Goal: Task Accomplishment & Management: Complete application form

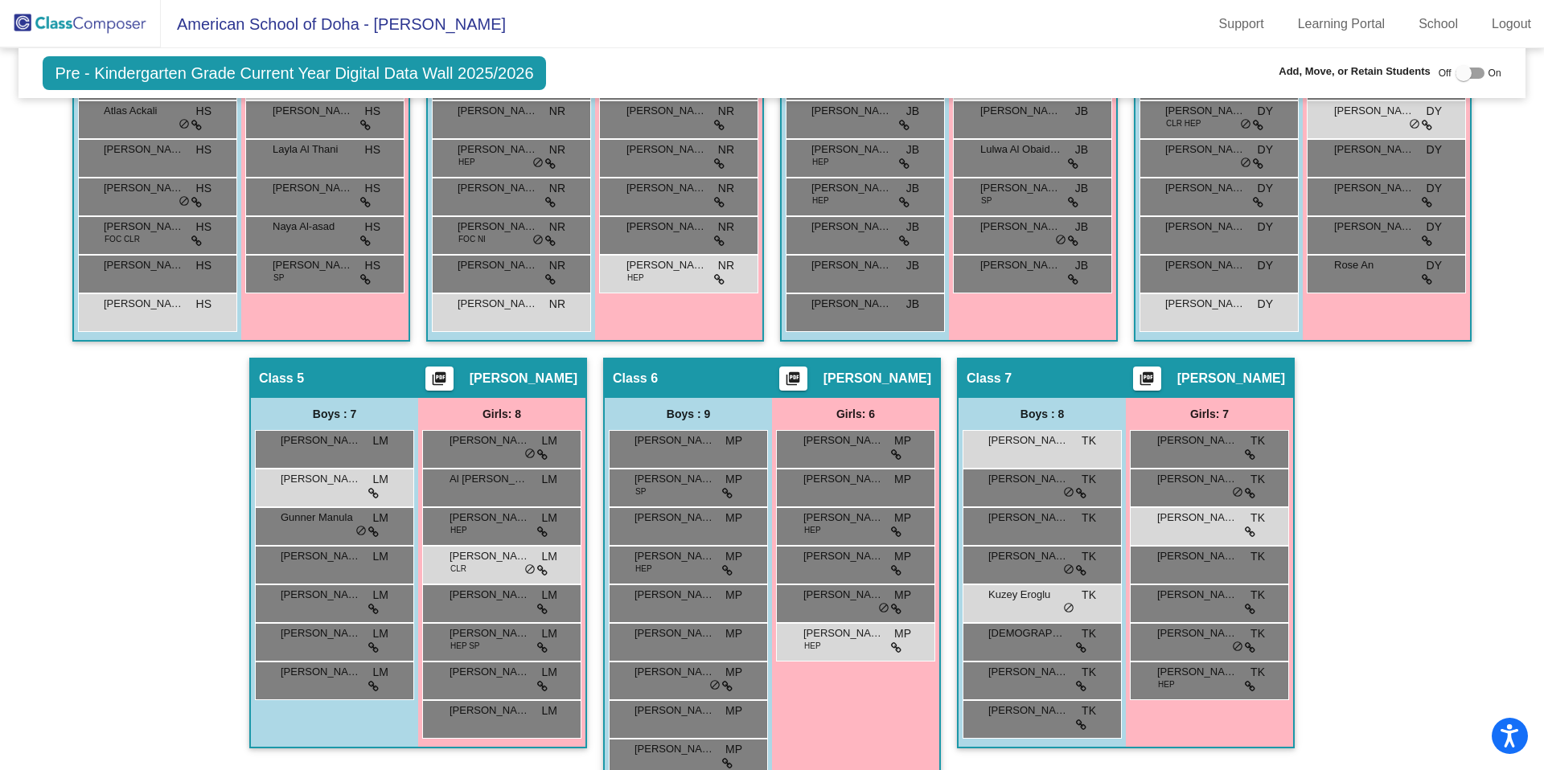
scroll to position [540, 0]
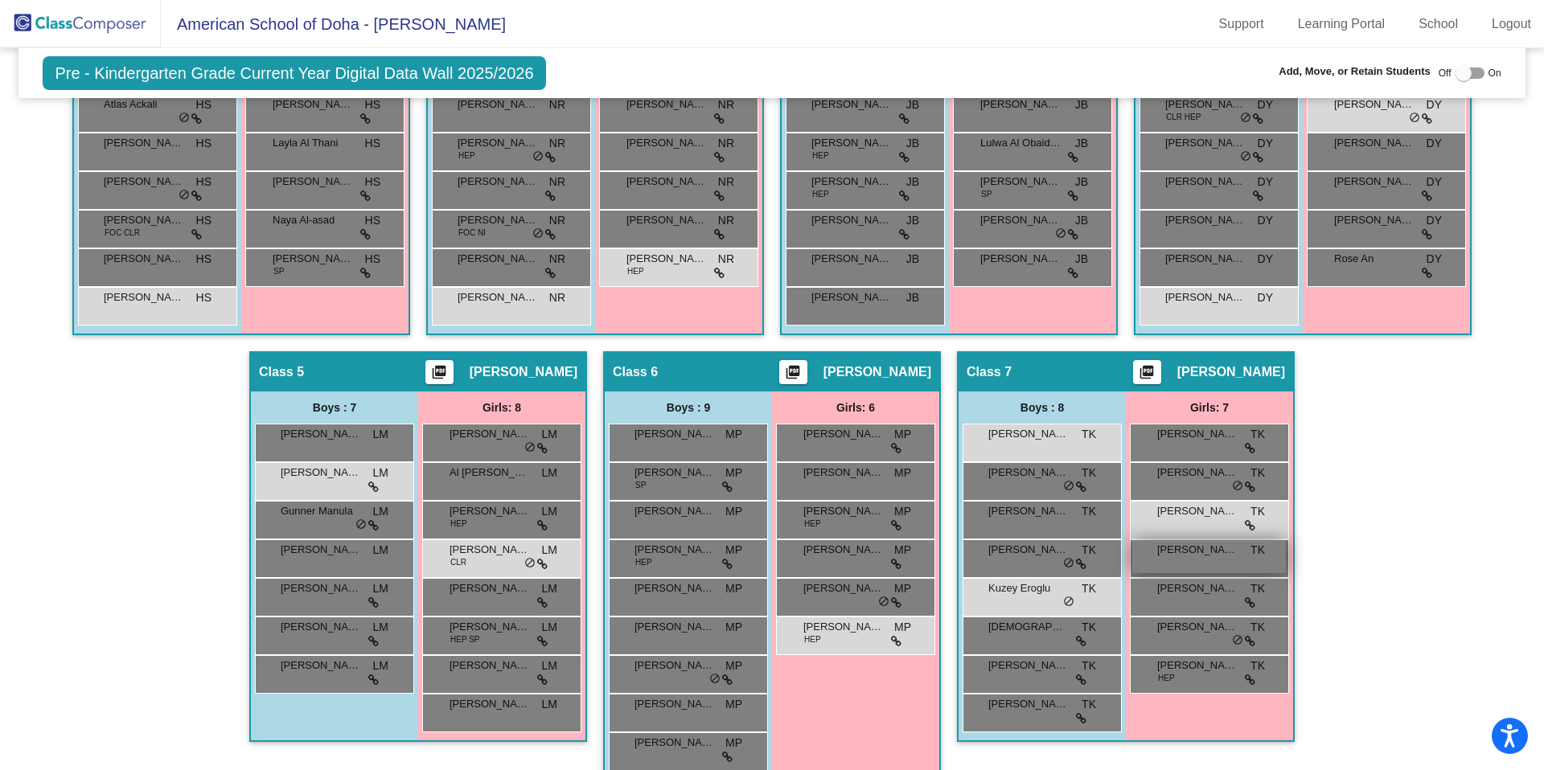
click at [1200, 567] on div "[PERSON_NAME] TK lock do_not_disturb_alt" at bounding box center [1209, 556] width 154 height 33
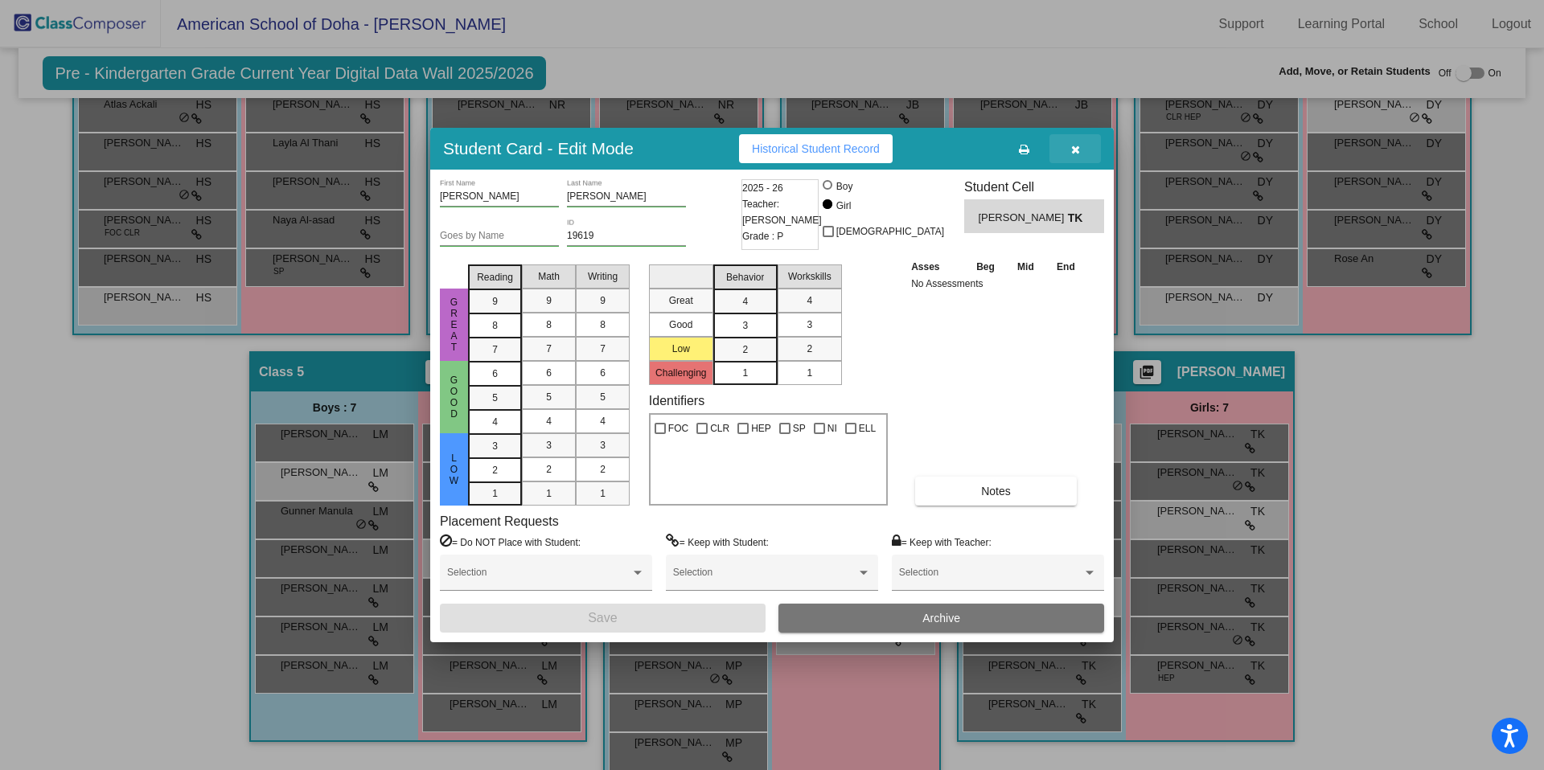
click at [1078, 148] on icon "button" at bounding box center [1075, 149] width 9 height 11
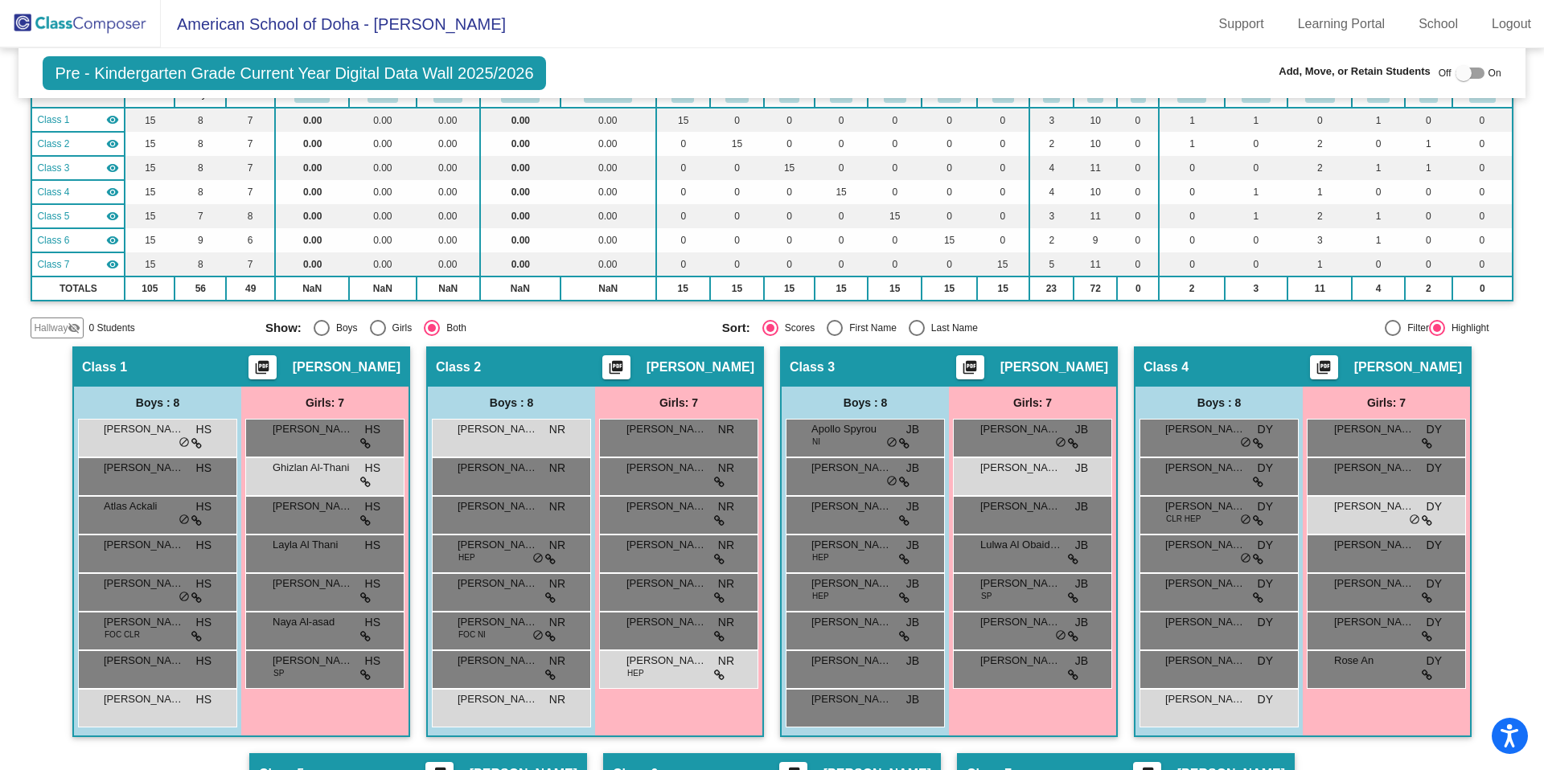
scroll to position [0, 0]
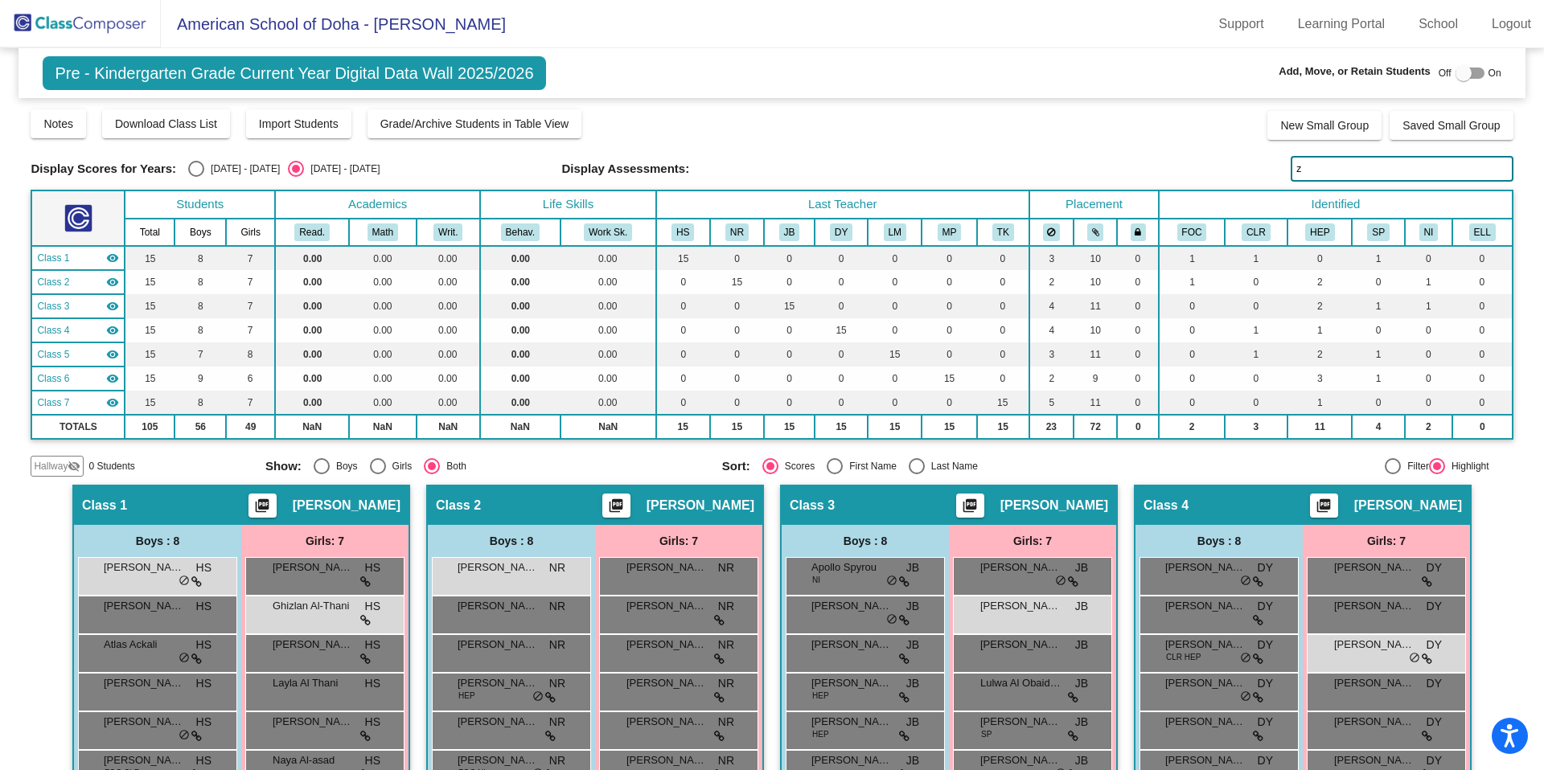
click at [111, 28] on img at bounding box center [80, 23] width 161 height 47
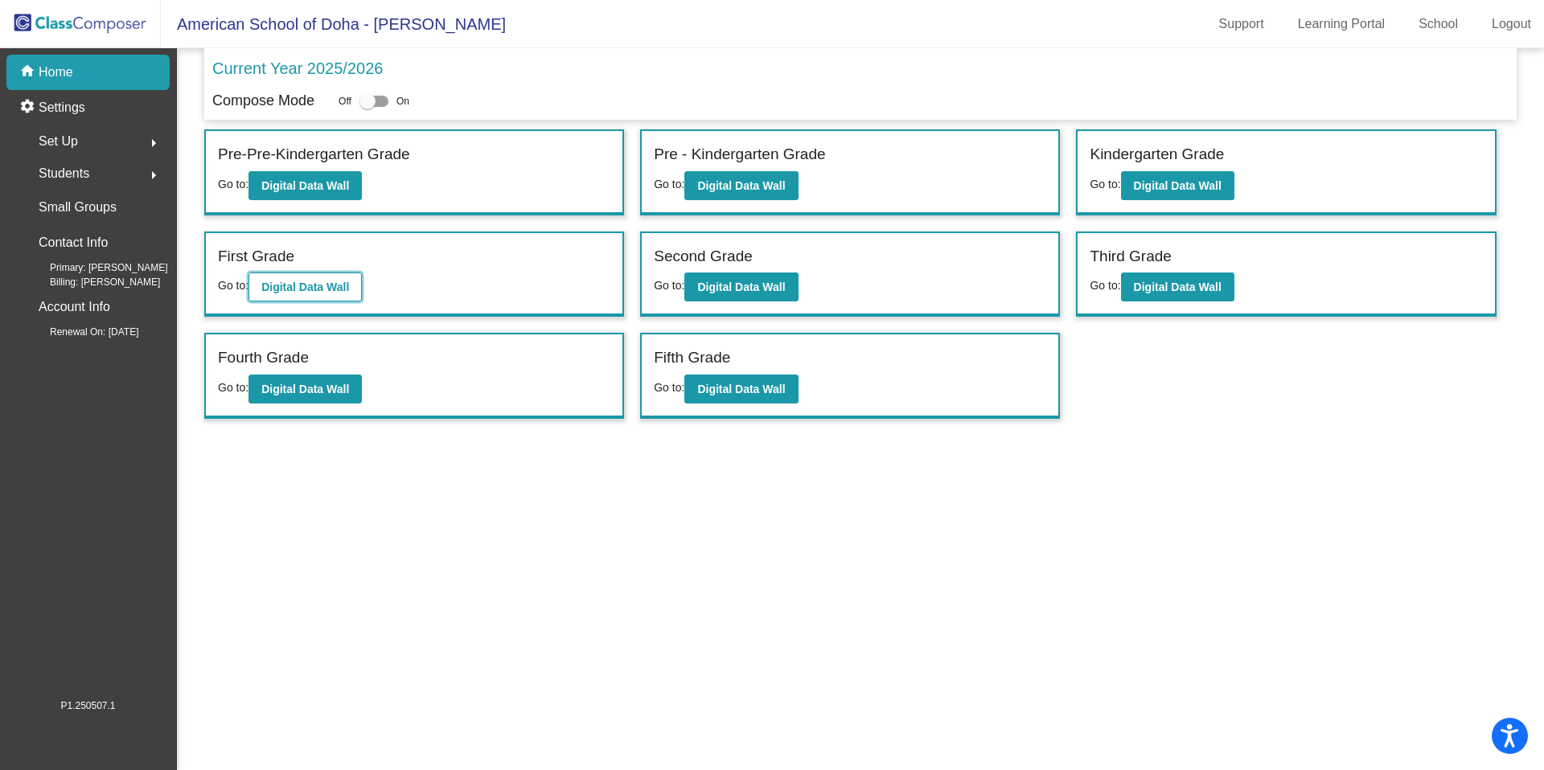
click at [332, 281] on b "Digital Data Wall" at bounding box center [305, 287] width 88 height 13
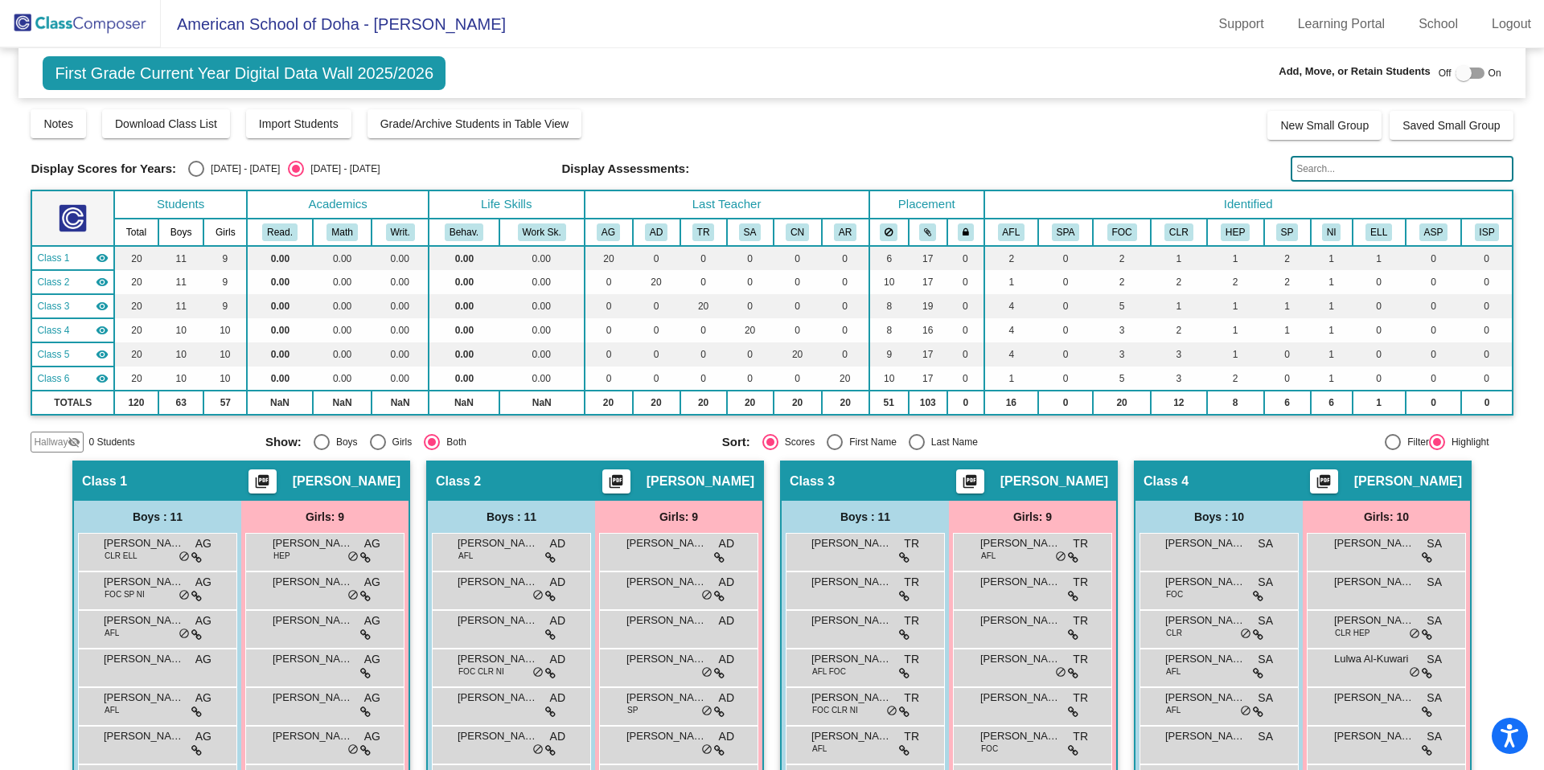
click at [93, 26] on img at bounding box center [80, 23] width 161 height 47
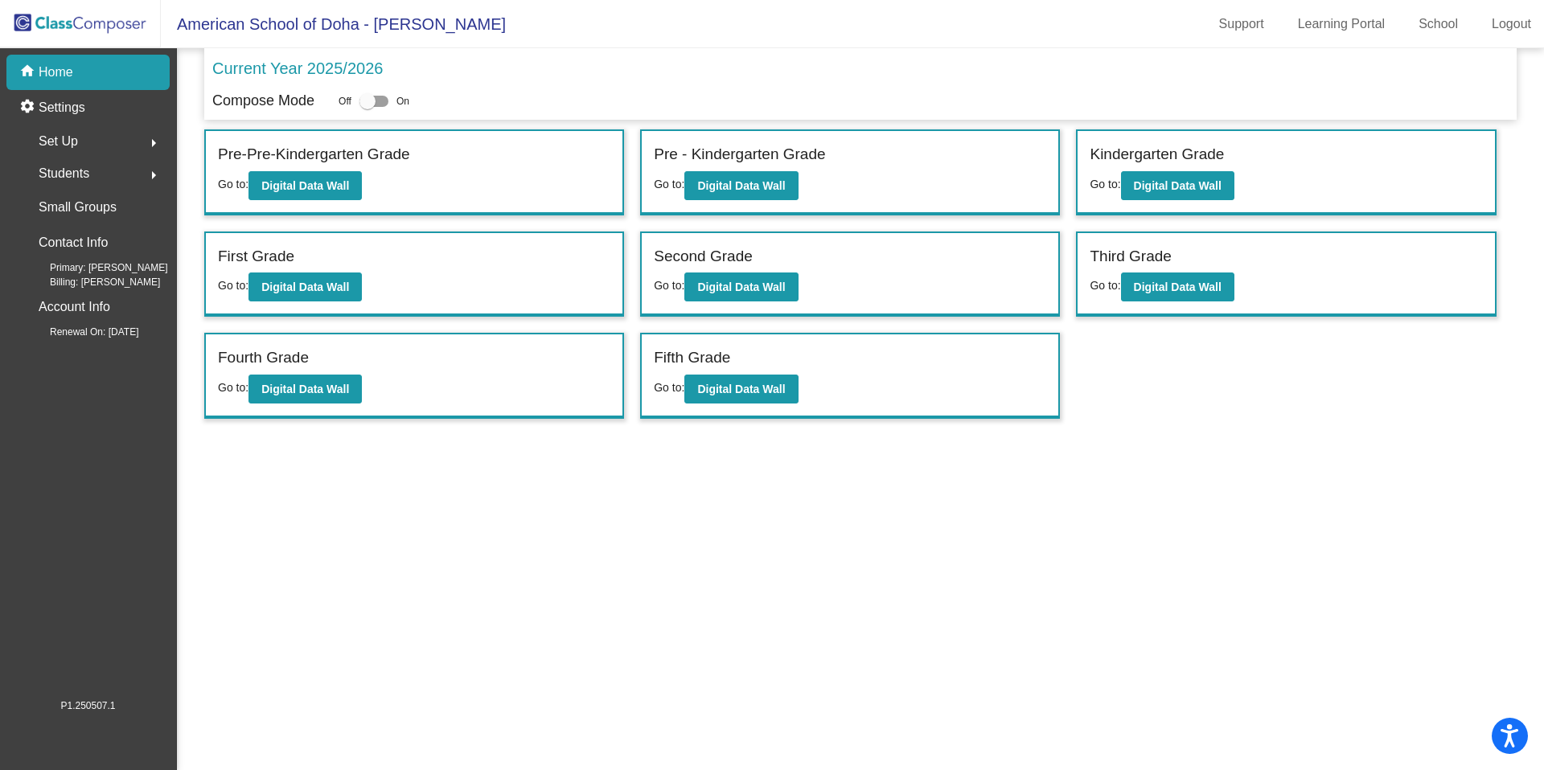
click at [746, 302] on div "Second Grade Go to: Digital Data Wall" at bounding box center [850, 274] width 417 height 83
click at [752, 295] on button "Digital Data Wall" at bounding box center [740, 287] width 113 height 29
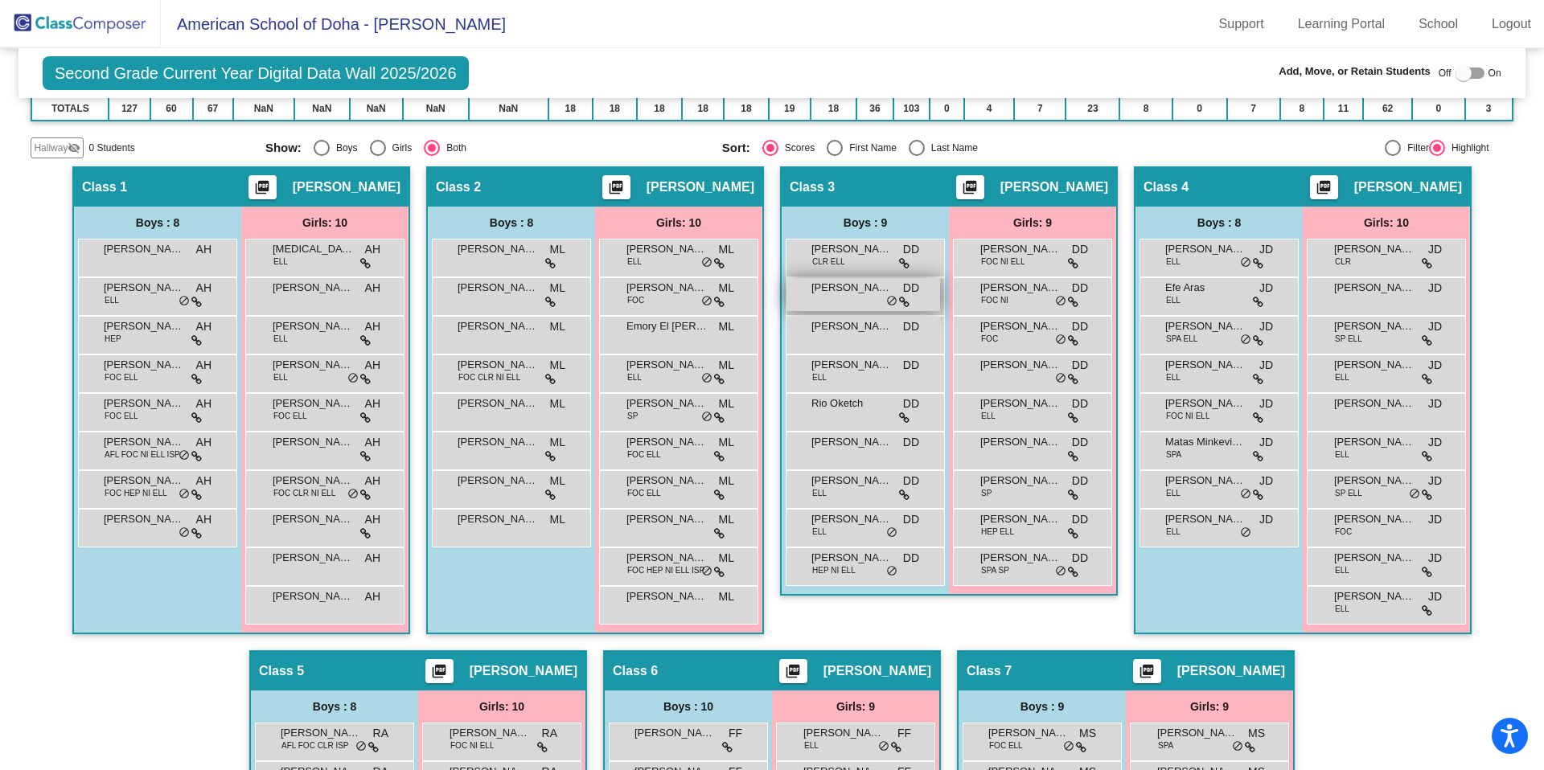
scroll to position [319, 0]
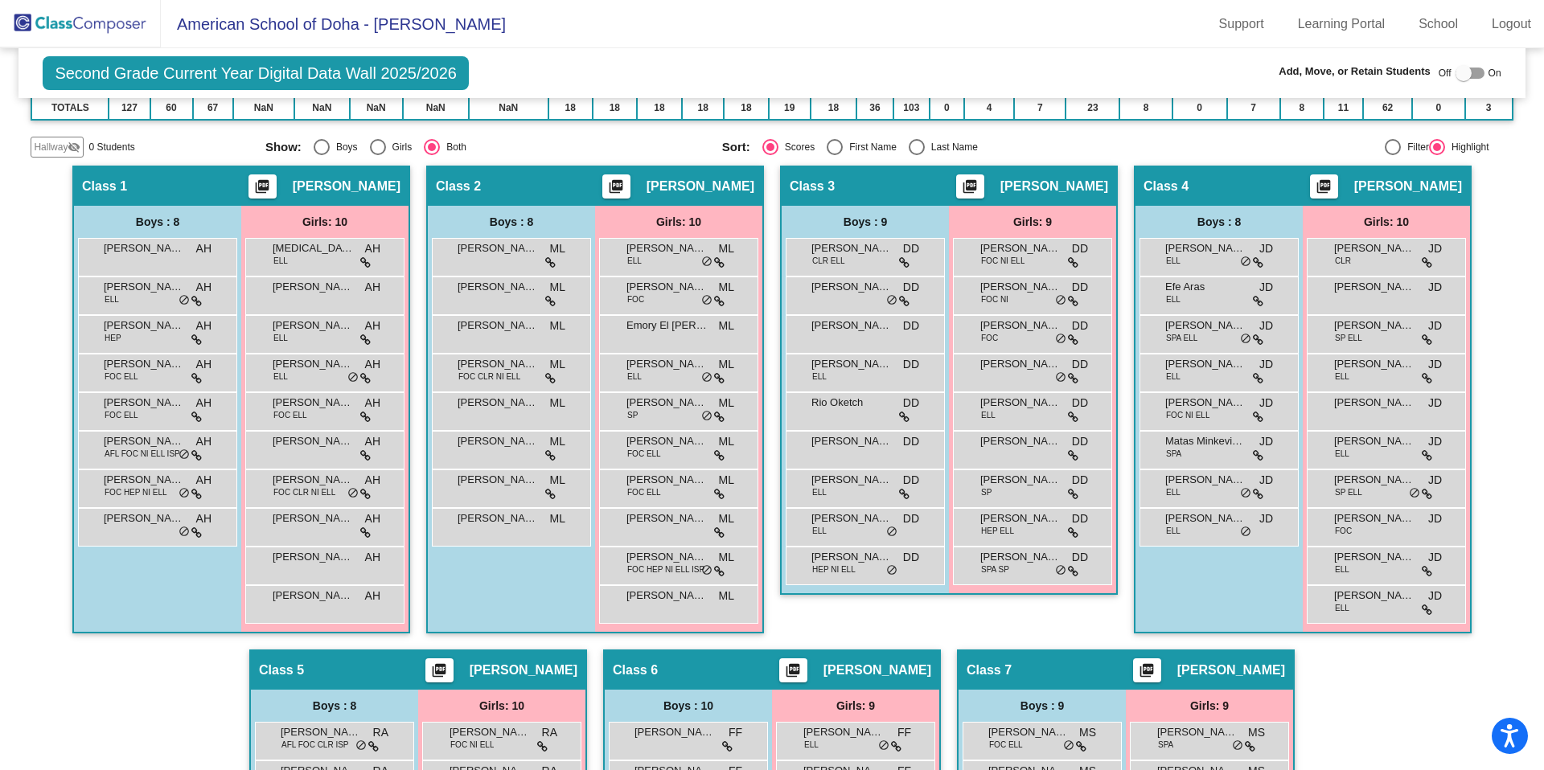
click at [101, 28] on img at bounding box center [80, 23] width 161 height 47
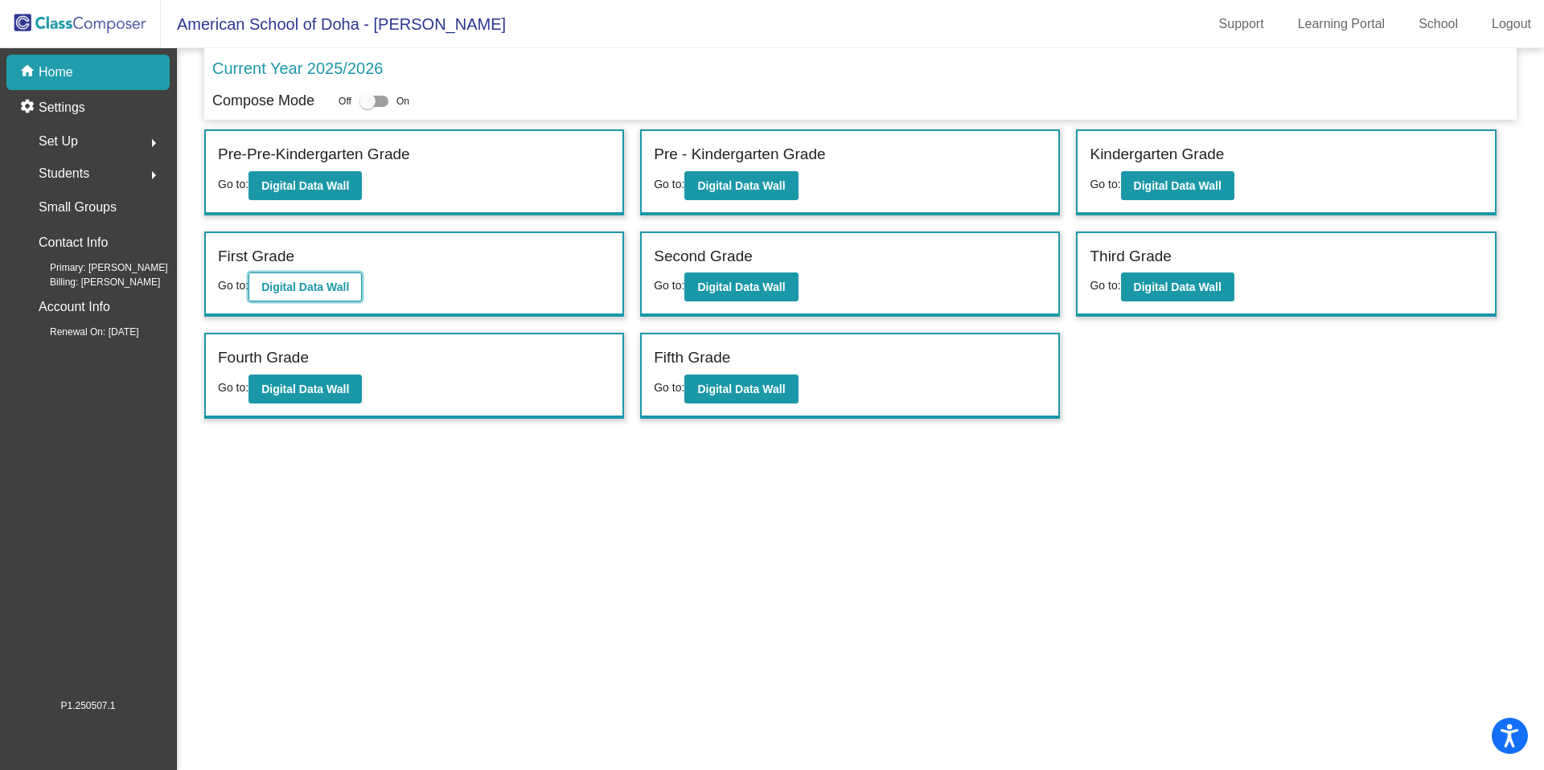
click at [322, 281] on b "Digital Data Wall" at bounding box center [305, 287] width 88 height 13
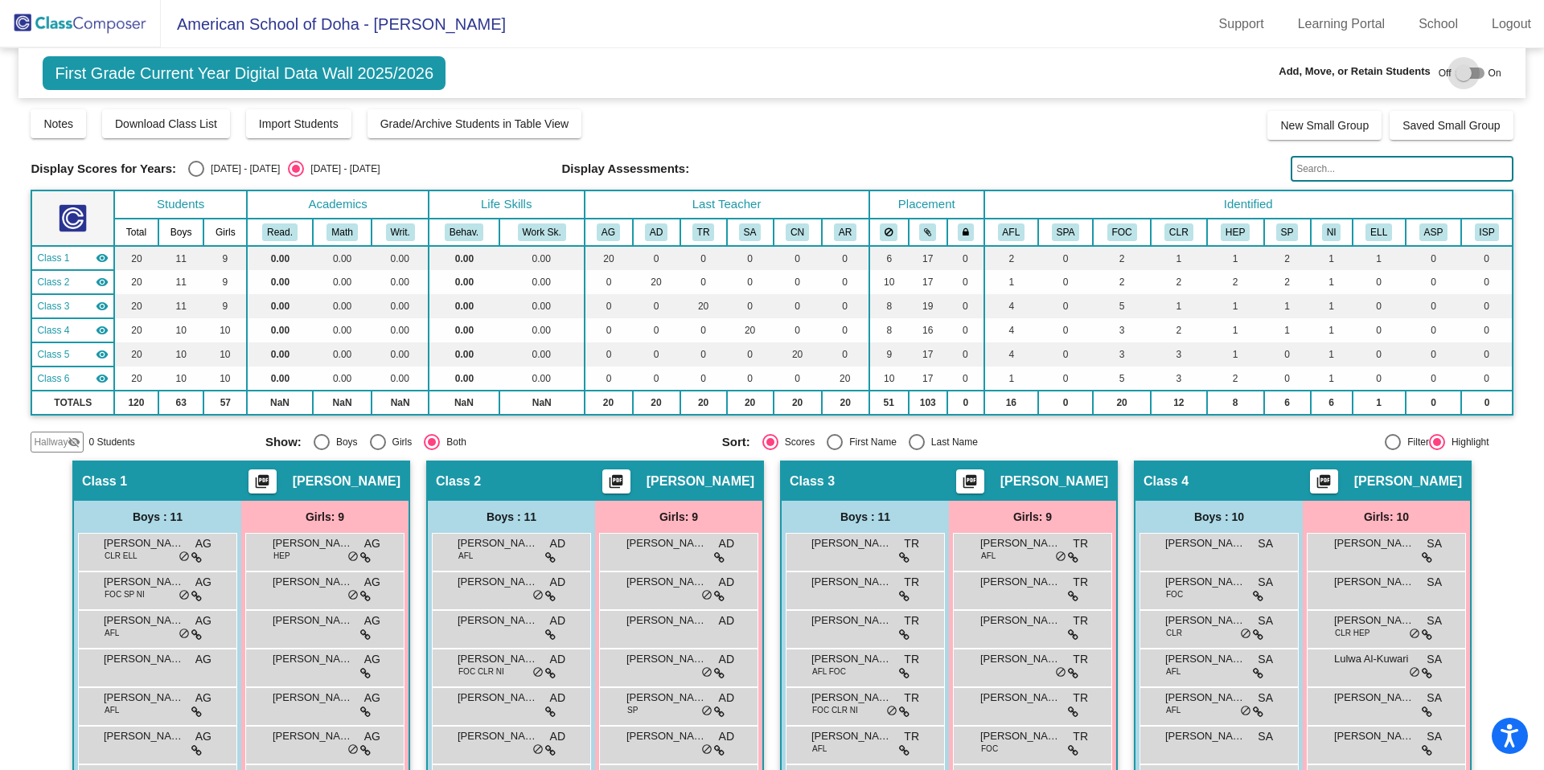
click at [1455, 72] on div at bounding box center [1463, 73] width 16 height 16
checkbox input "true"
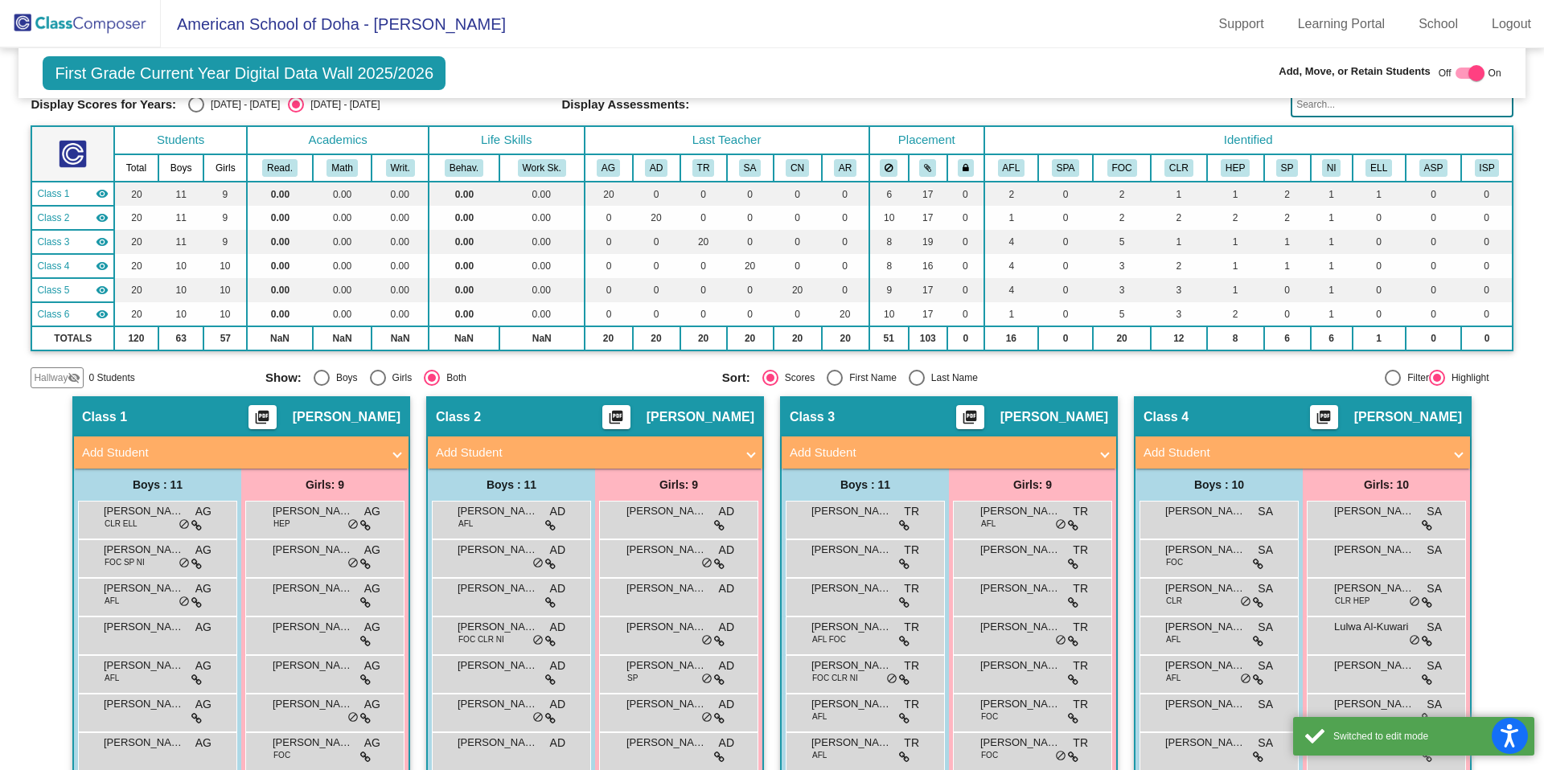
scroll to position [65, 0]
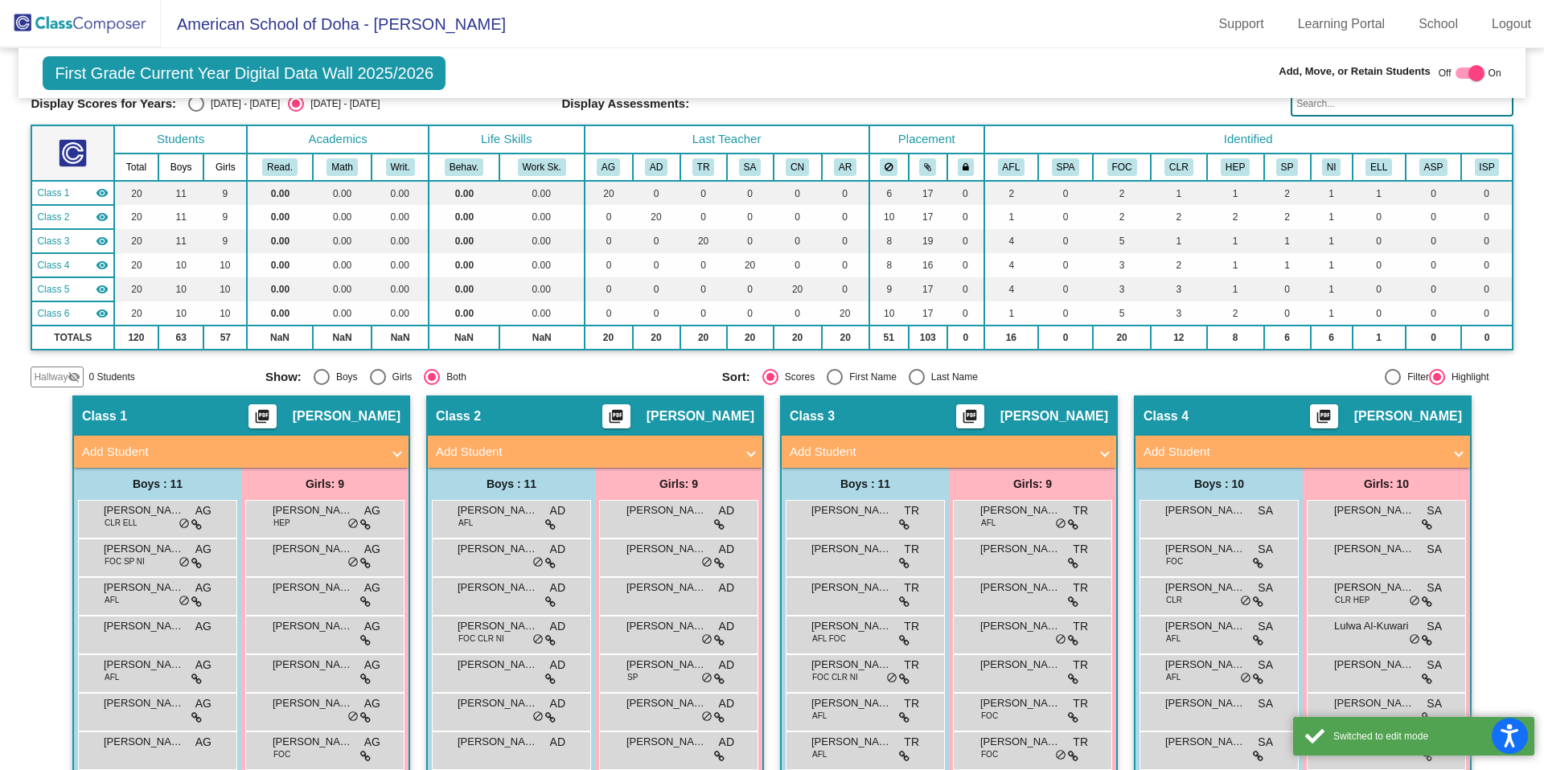
click at [1102, 452] on span at bounding box center [1105, 452] width 6 height 18
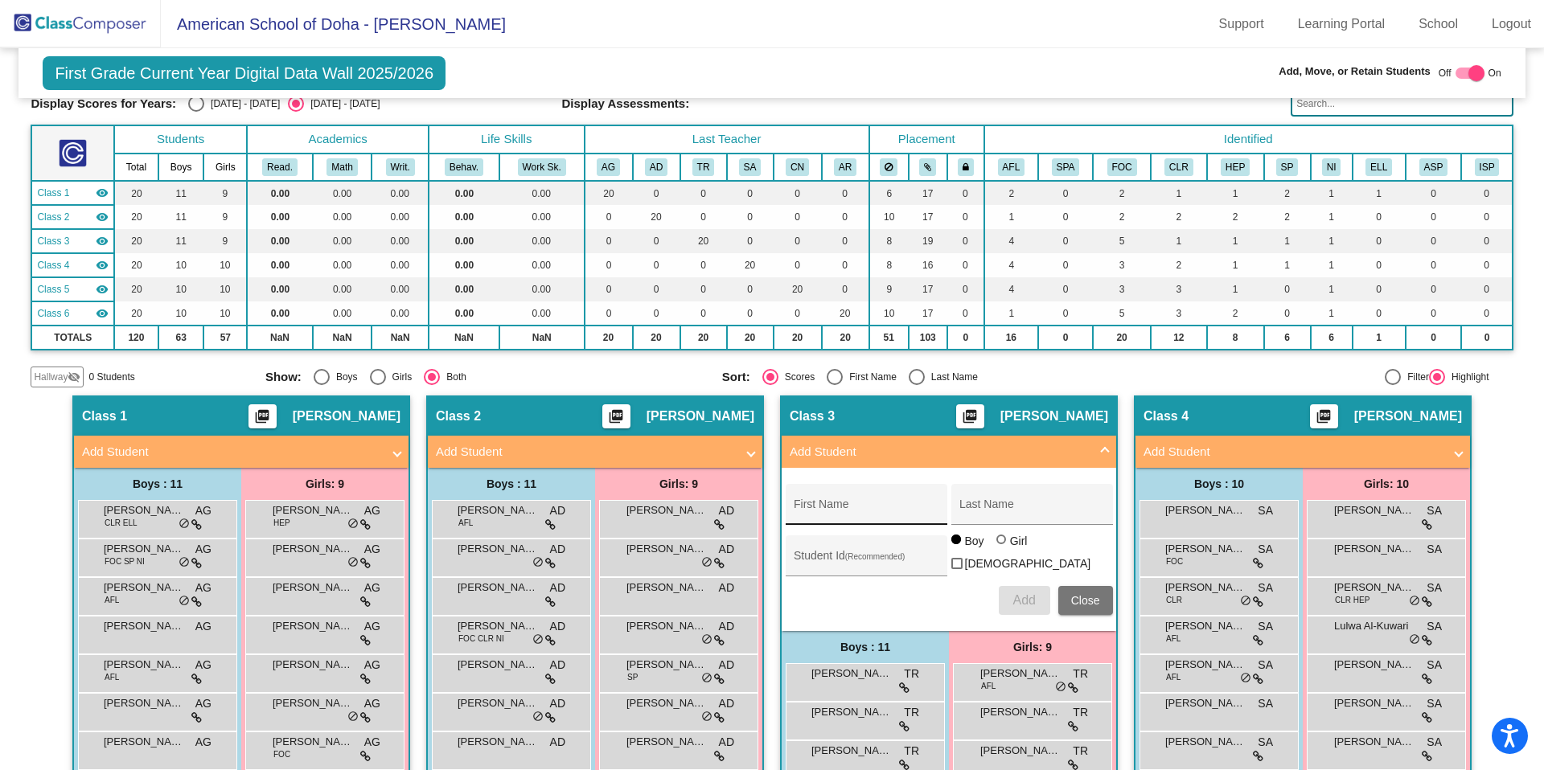
click at [896, 502] on div "First Name" at bounding box center [866, 509] width 145 height 33
type input "[PERSON_NAME]"
click at [843, 558] on input "Student Id (Recommended)" at bounding box center [866, 562] width 145 height 13
type input "19652"
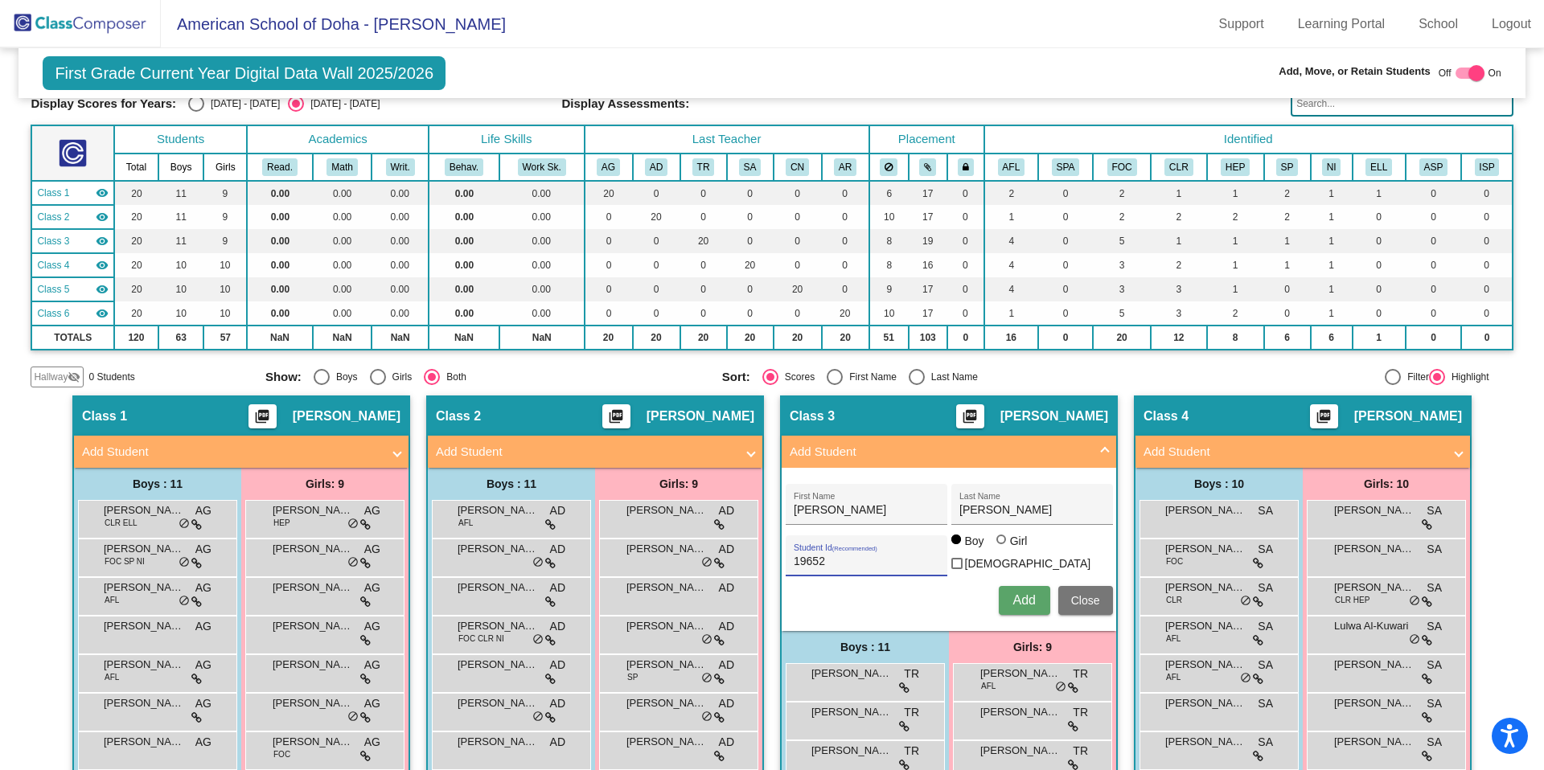
click at [1000, 544] on div at bounding box center [1001, 540] width 10 height 10
click at [1002, 548] on input "Girl" at bounding box center [1002, 548] width 1 height 1
radio input "true"
click at [1012, 598] on span "Add" at bounding box center [1023, 600] width 23 height 14
click at [1102, 449] on span at bounding box center [1105, 452] width 6 height 18
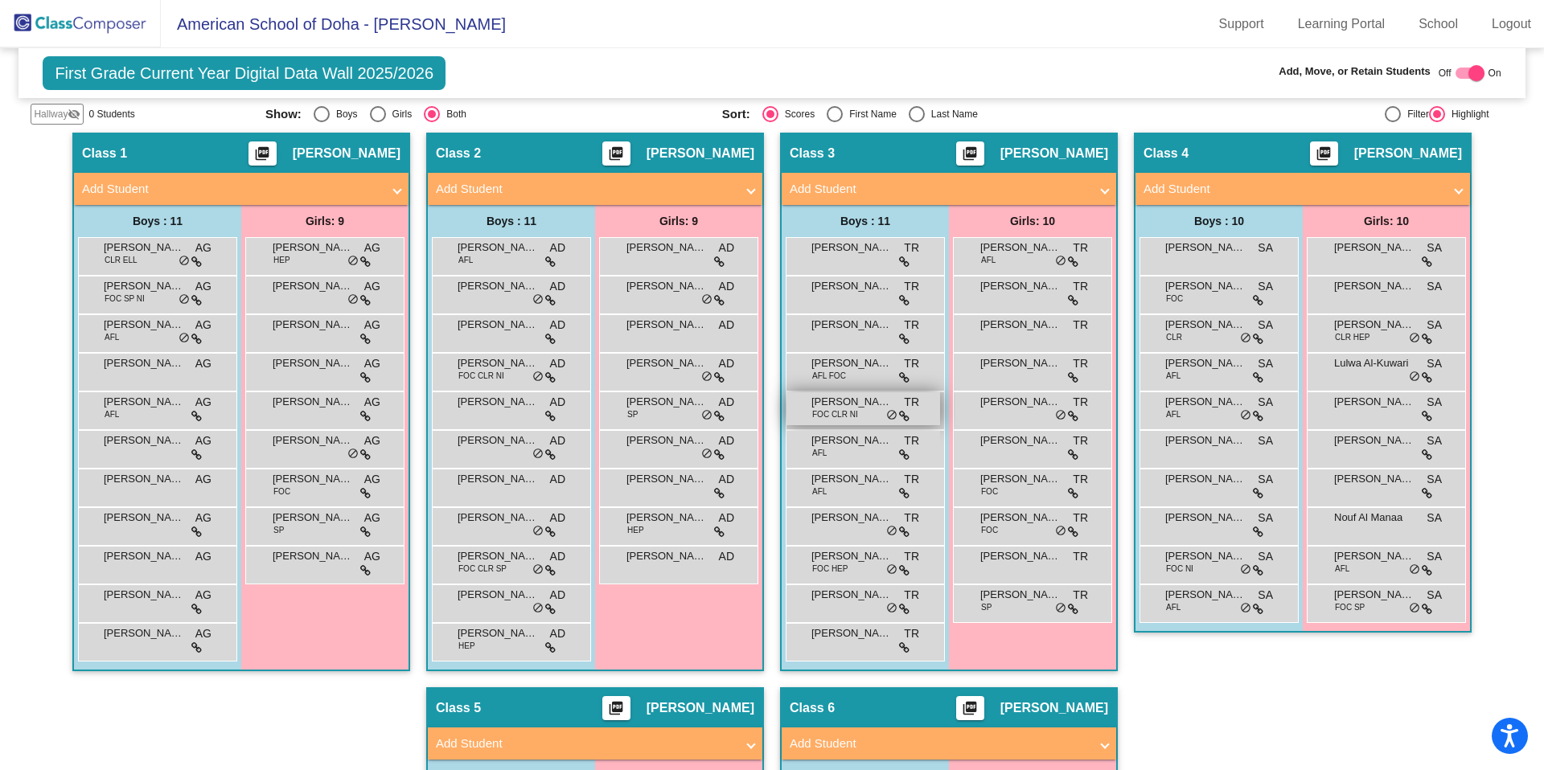
scroll to position [326, 0]
